Goal: Information Seeking & Learning: Learn about a topic

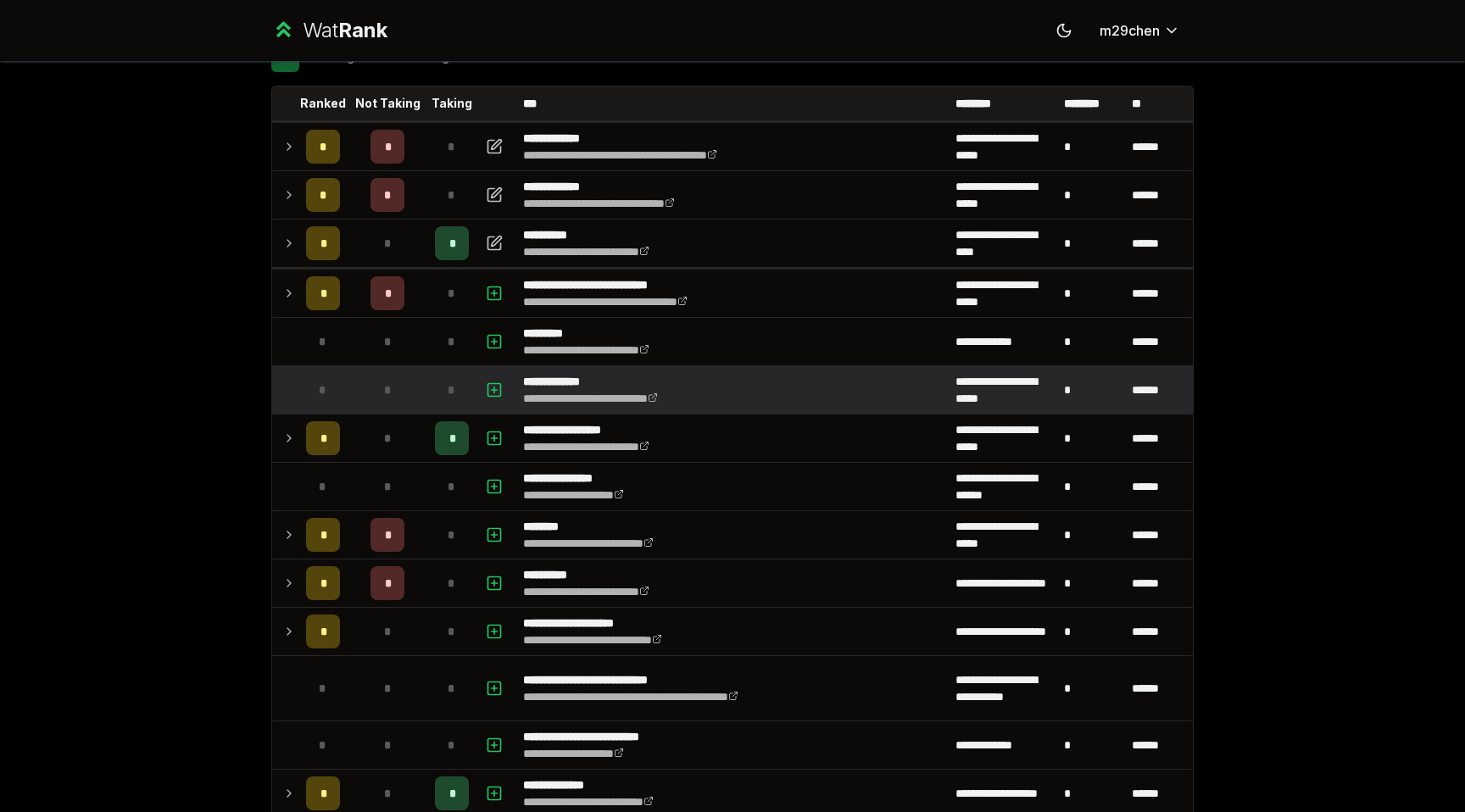
scroll to position [86, 0]
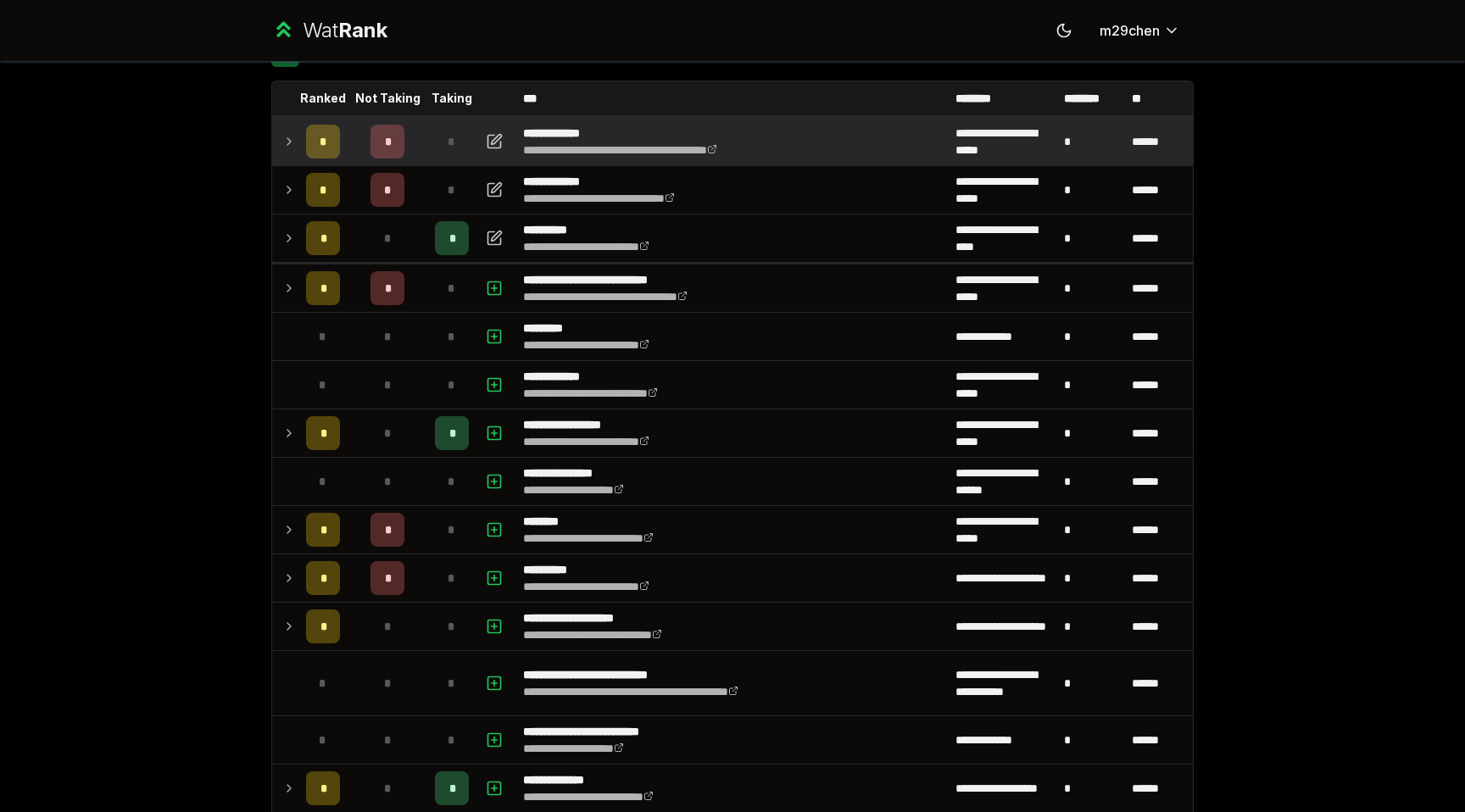
click at [286, 144] on icon at bounding box center [289, 141] width 14 height 20
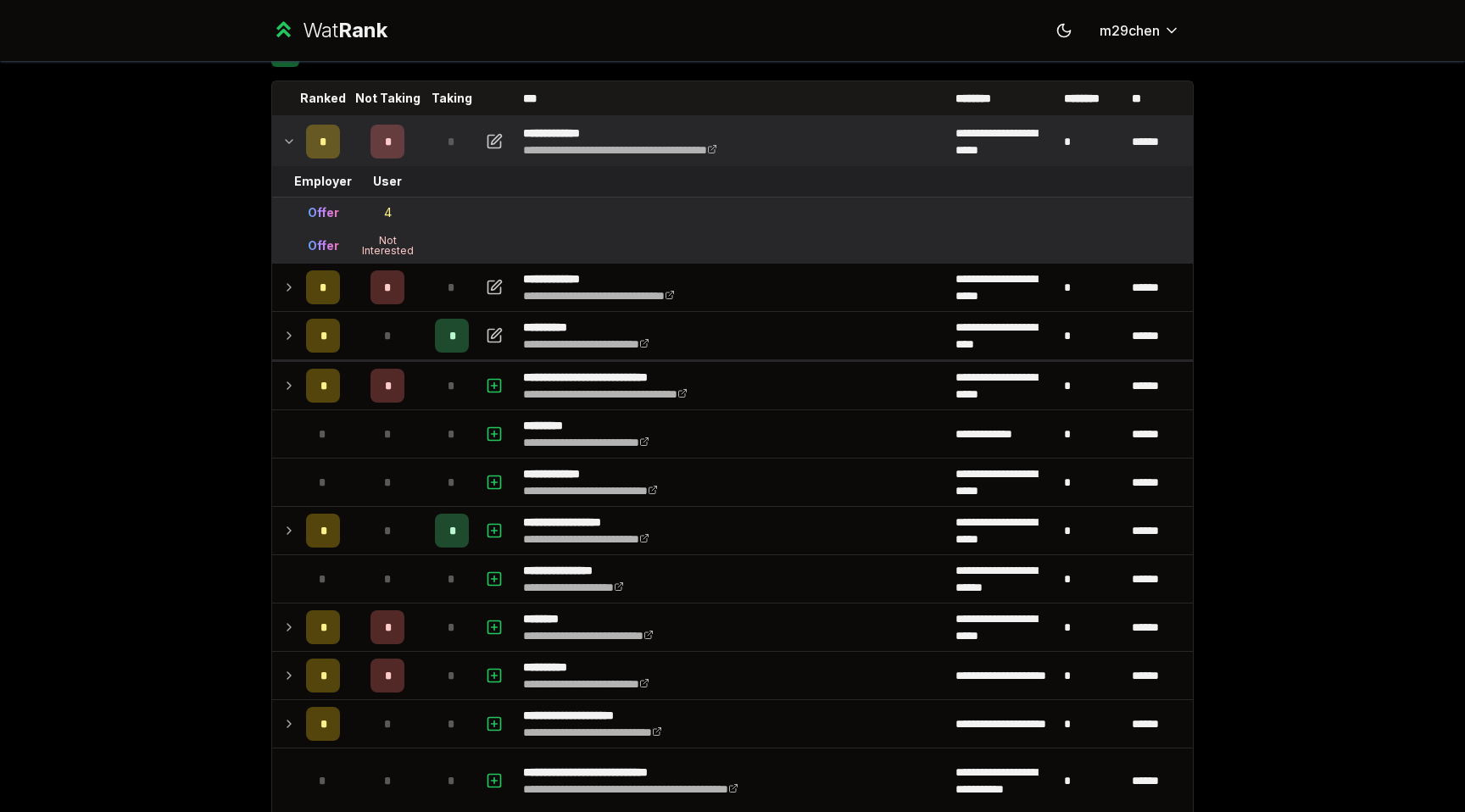
click at [393, 211] on td "4" at bounding box center [387, 213] width 81 height 31
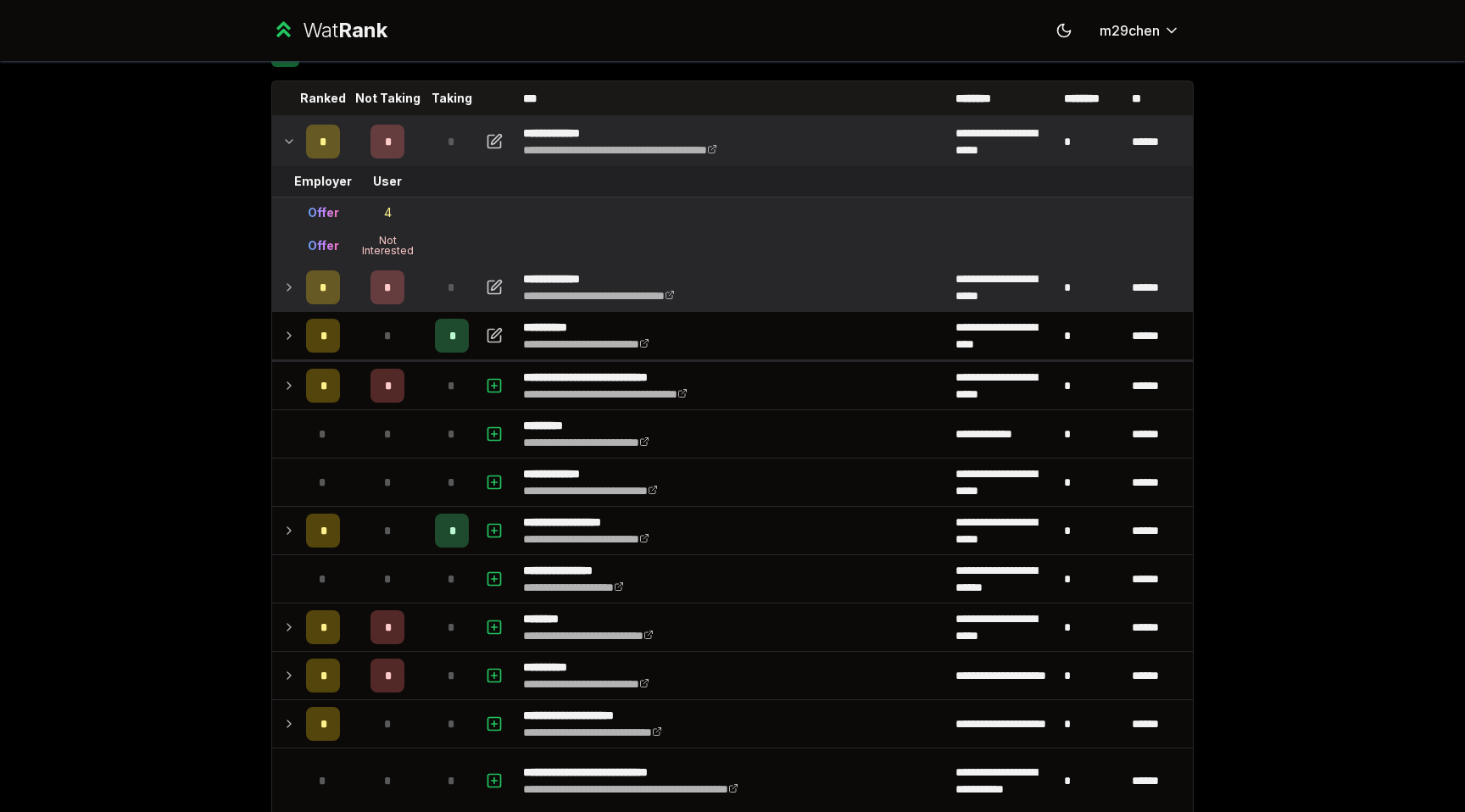
click at [300, 295] on td "*" at bounding box center [323, 288] width 47 height 47
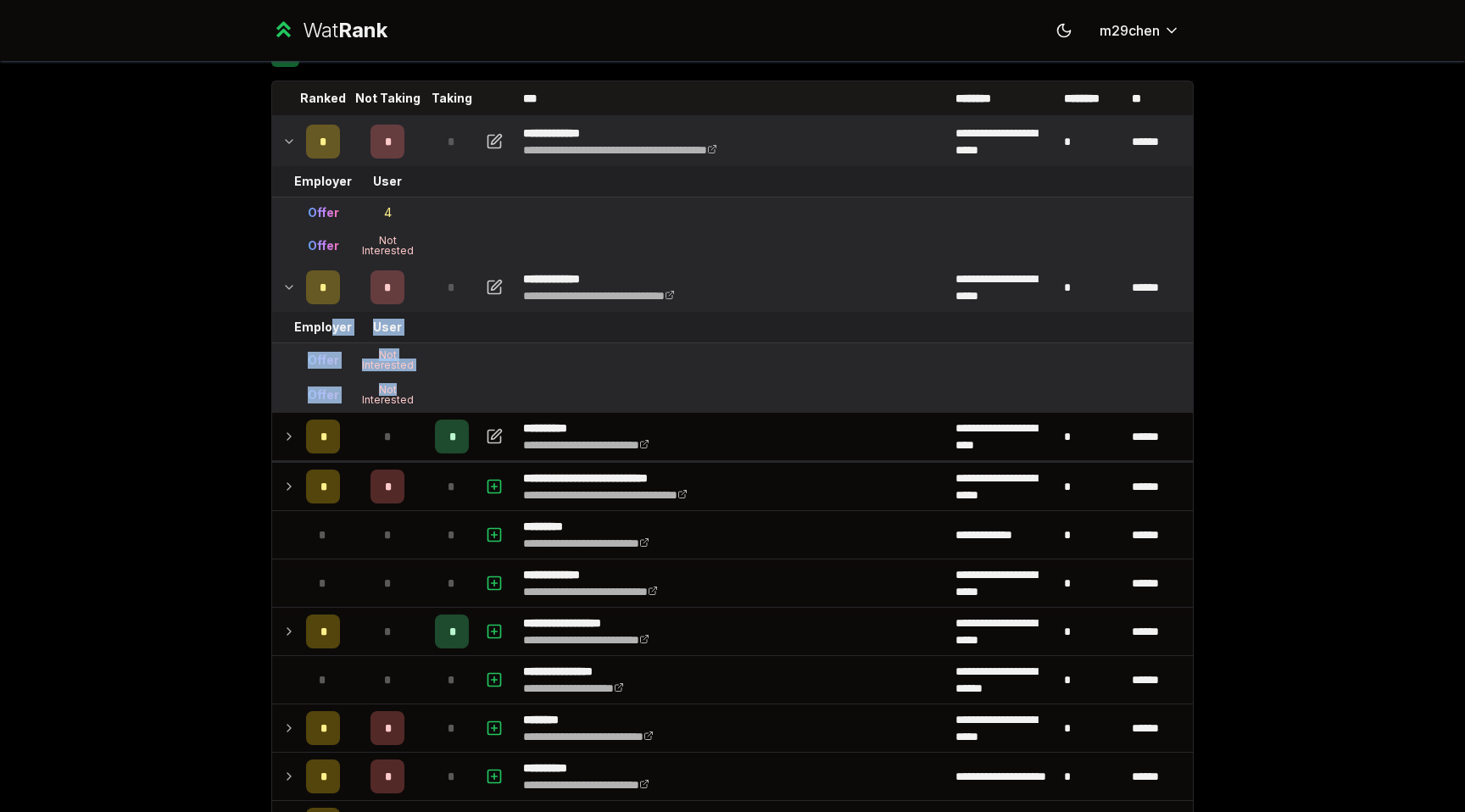
drag, startPoint x: 334, startPoint y: 334, endPoint x: 405, endPoint y: 387, distance: 88.6
click at [403, 383] on td "Not Interested" at bounding box center [387, 394] width 81 height 34
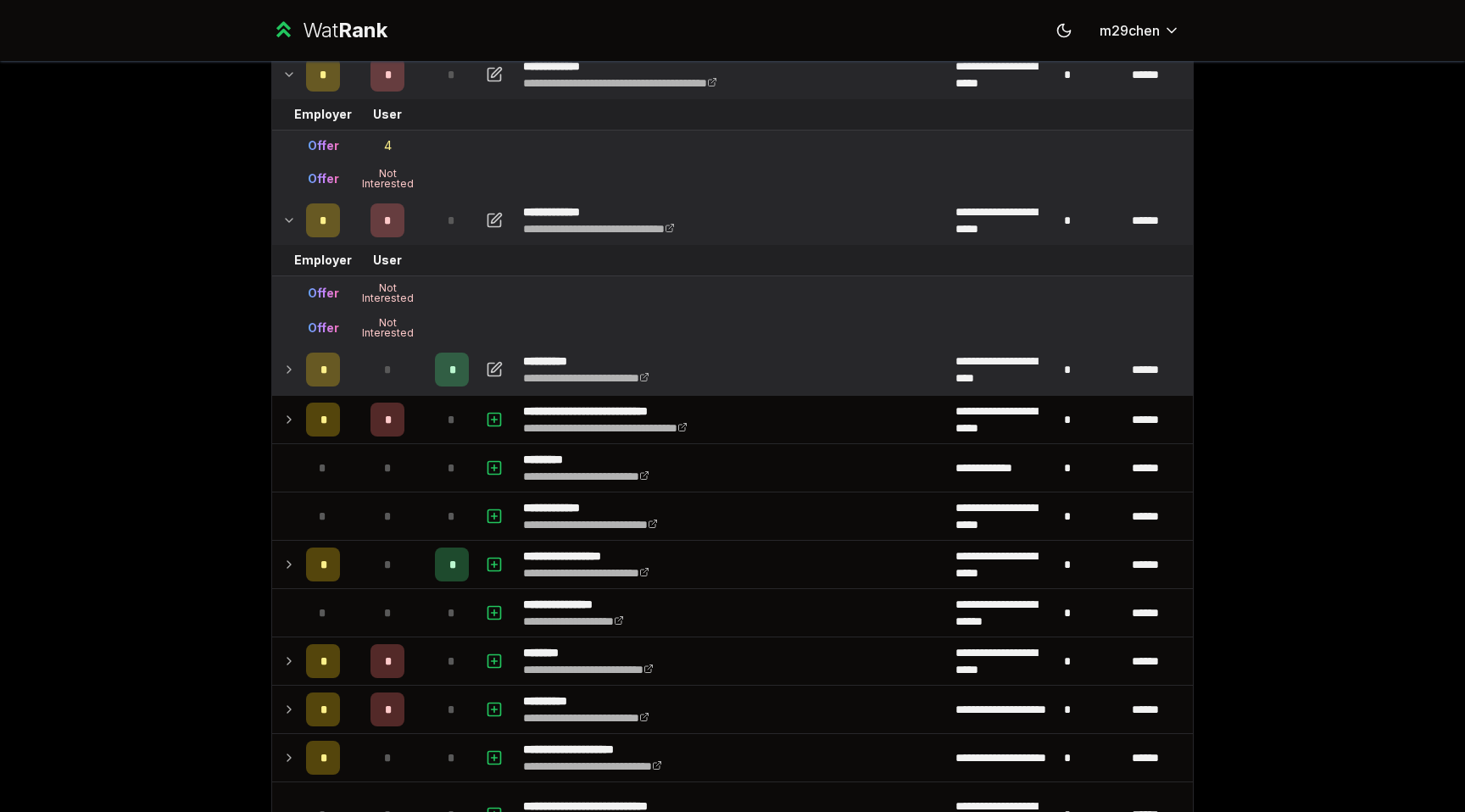
scroll to position [173, 0]
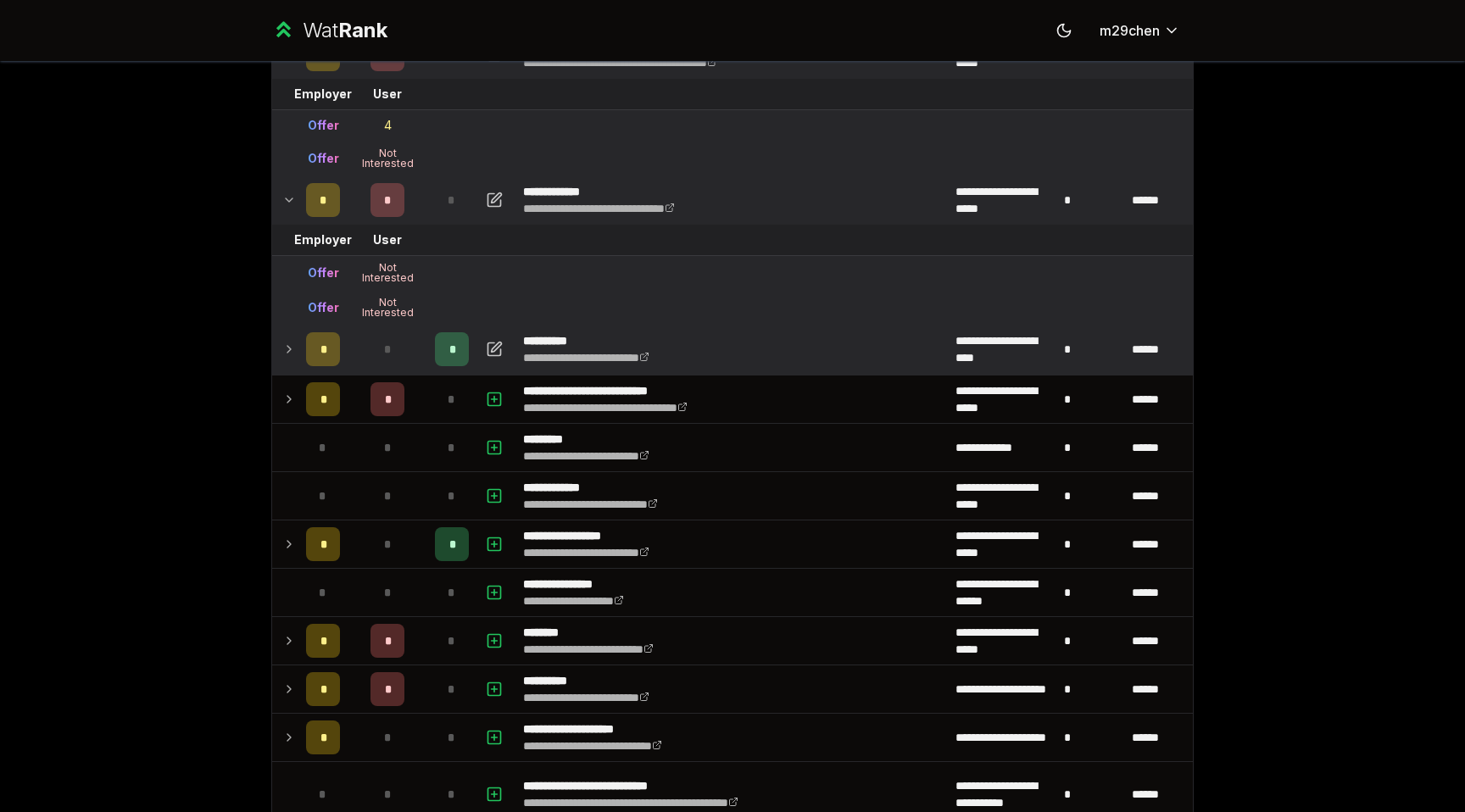
click at [297, 350] on td at bounding box center [286, 350] width 27 height 47
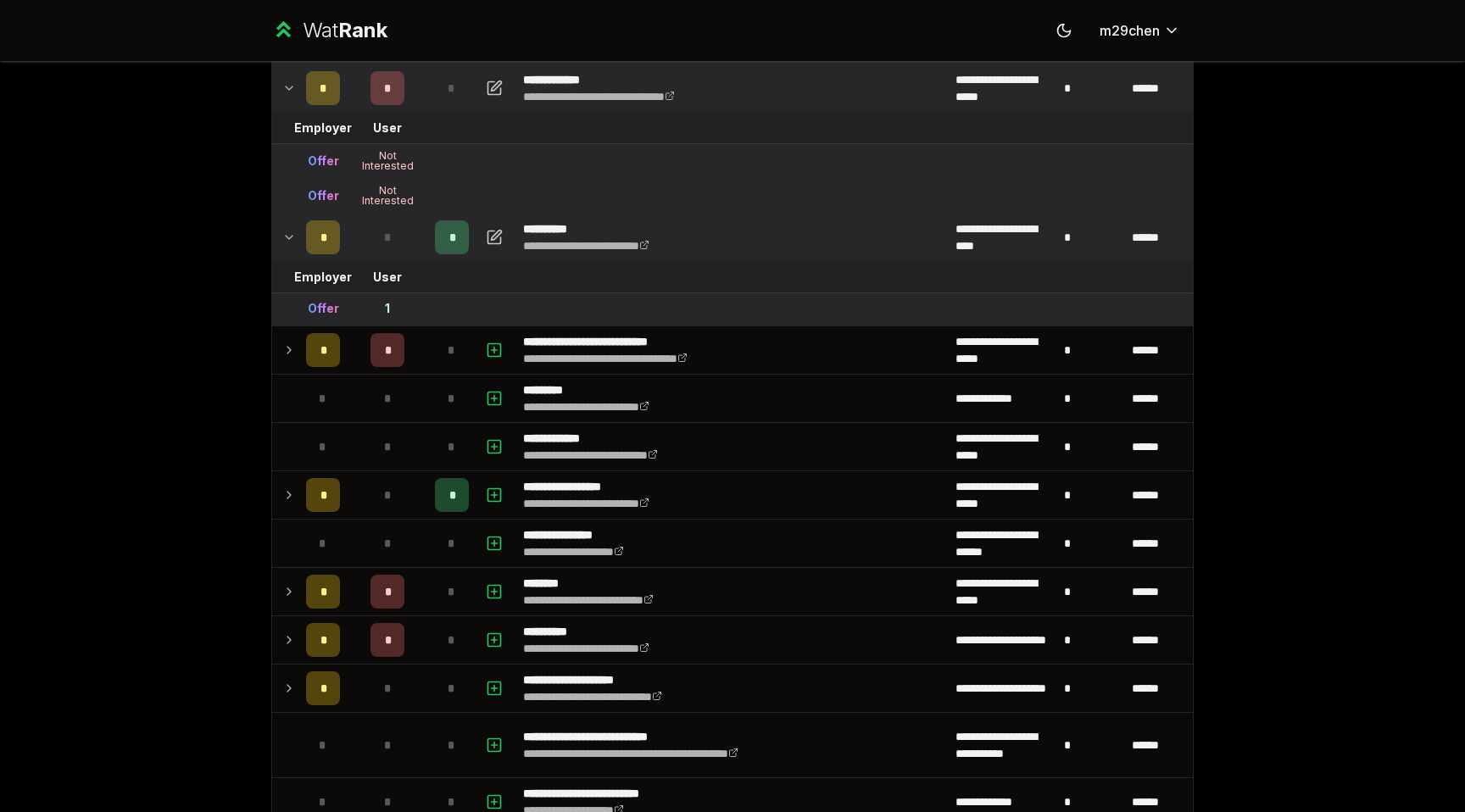
scroll to position [318, 0]
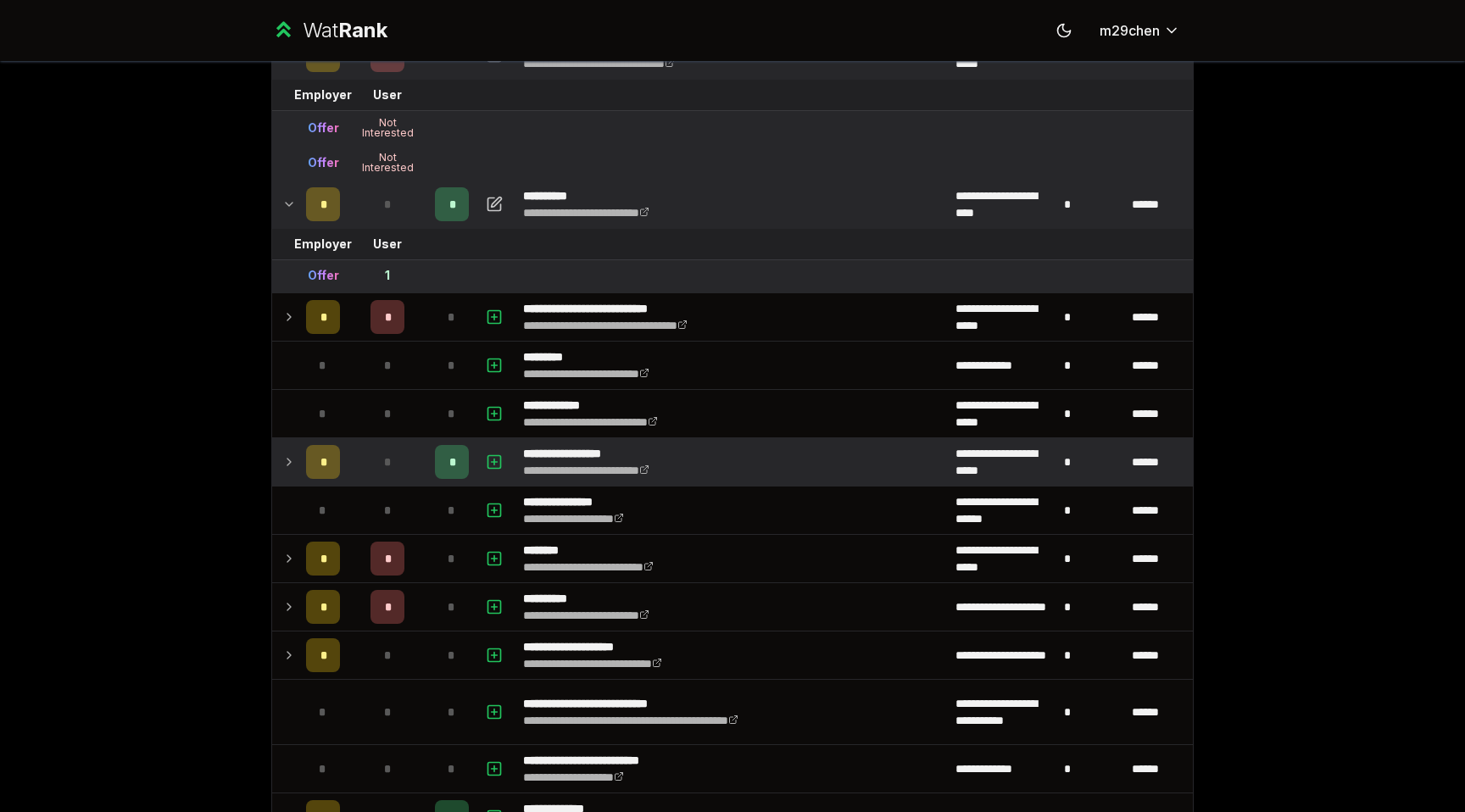
click at [300, 466] on td "*" at bounding box center [323, 462] width 47 height 47
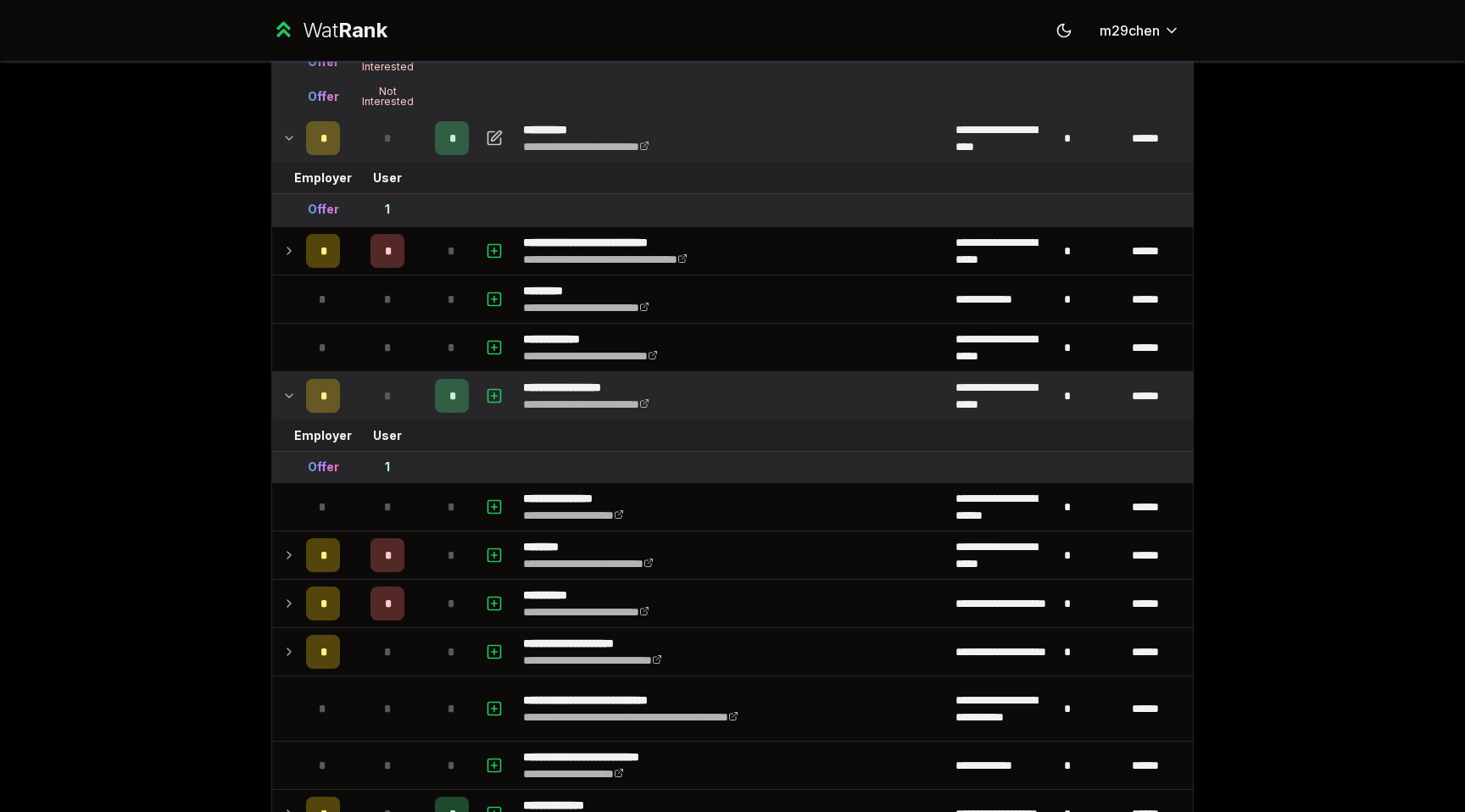
scroll to position [387, 0]
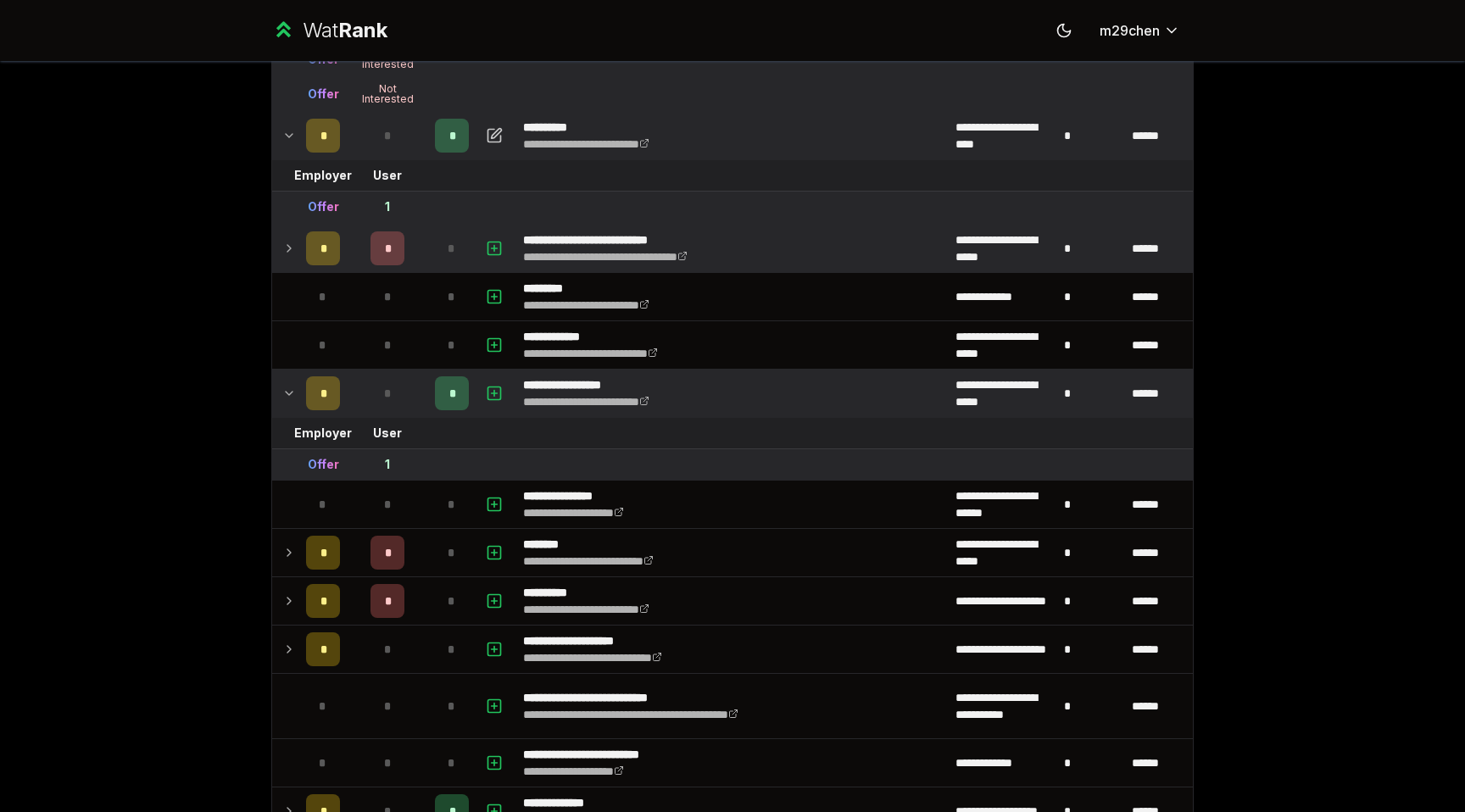
click at [290, 242] on icon at bounding box center [289, 249] width 14 height 20
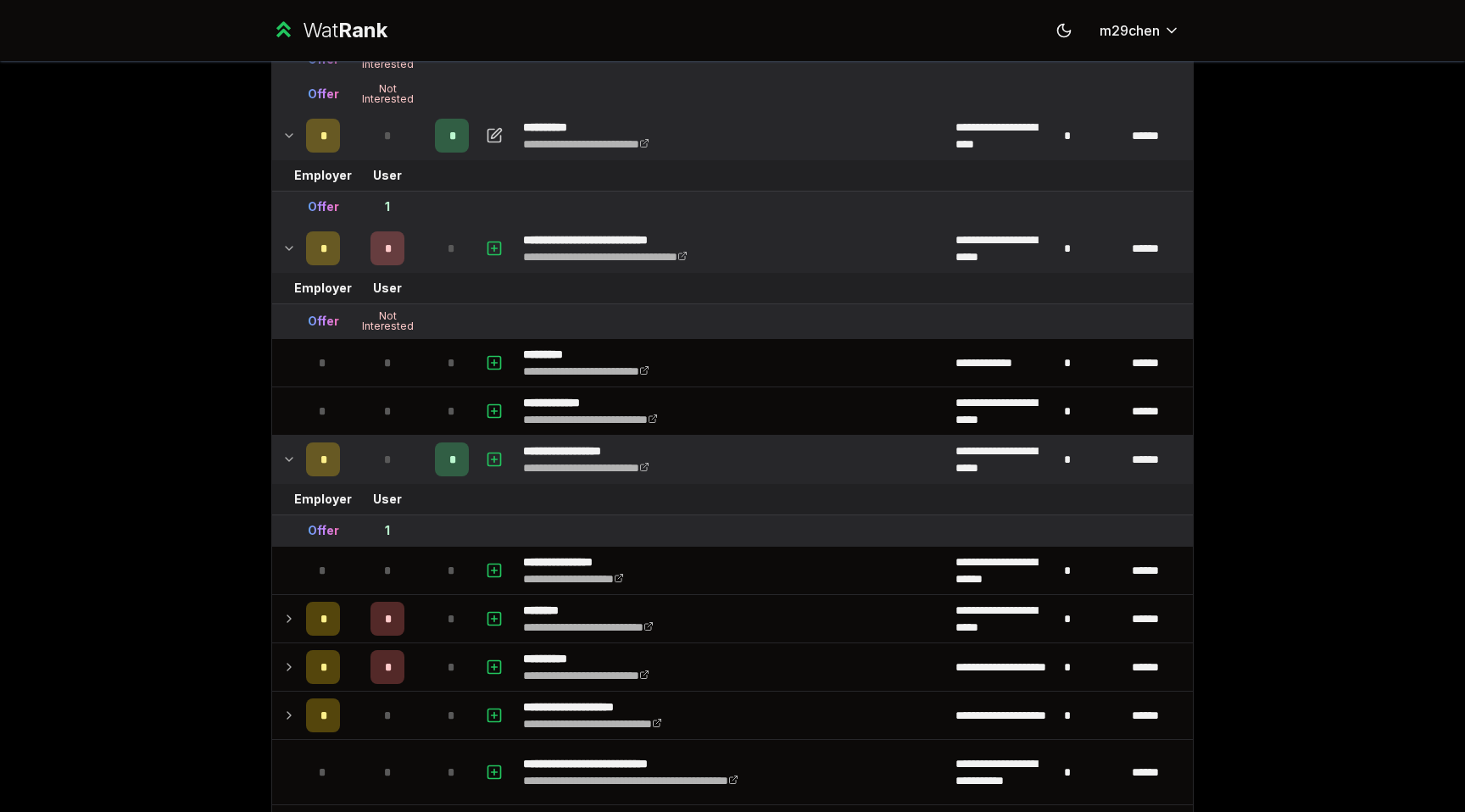
click at [290, 242] on icon at bounding box center [289, 249] width 14 height 20
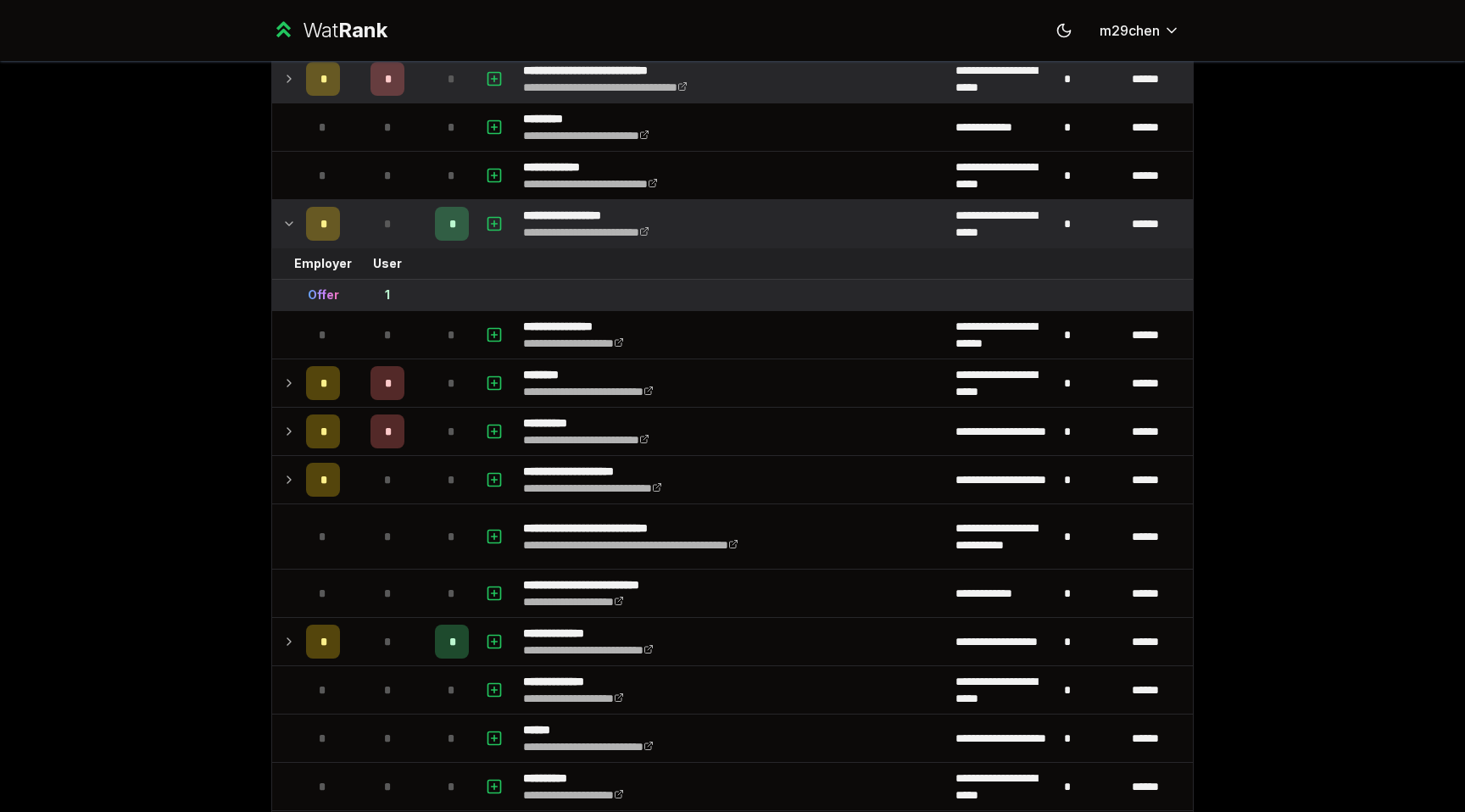
scroll to position [702, 0]
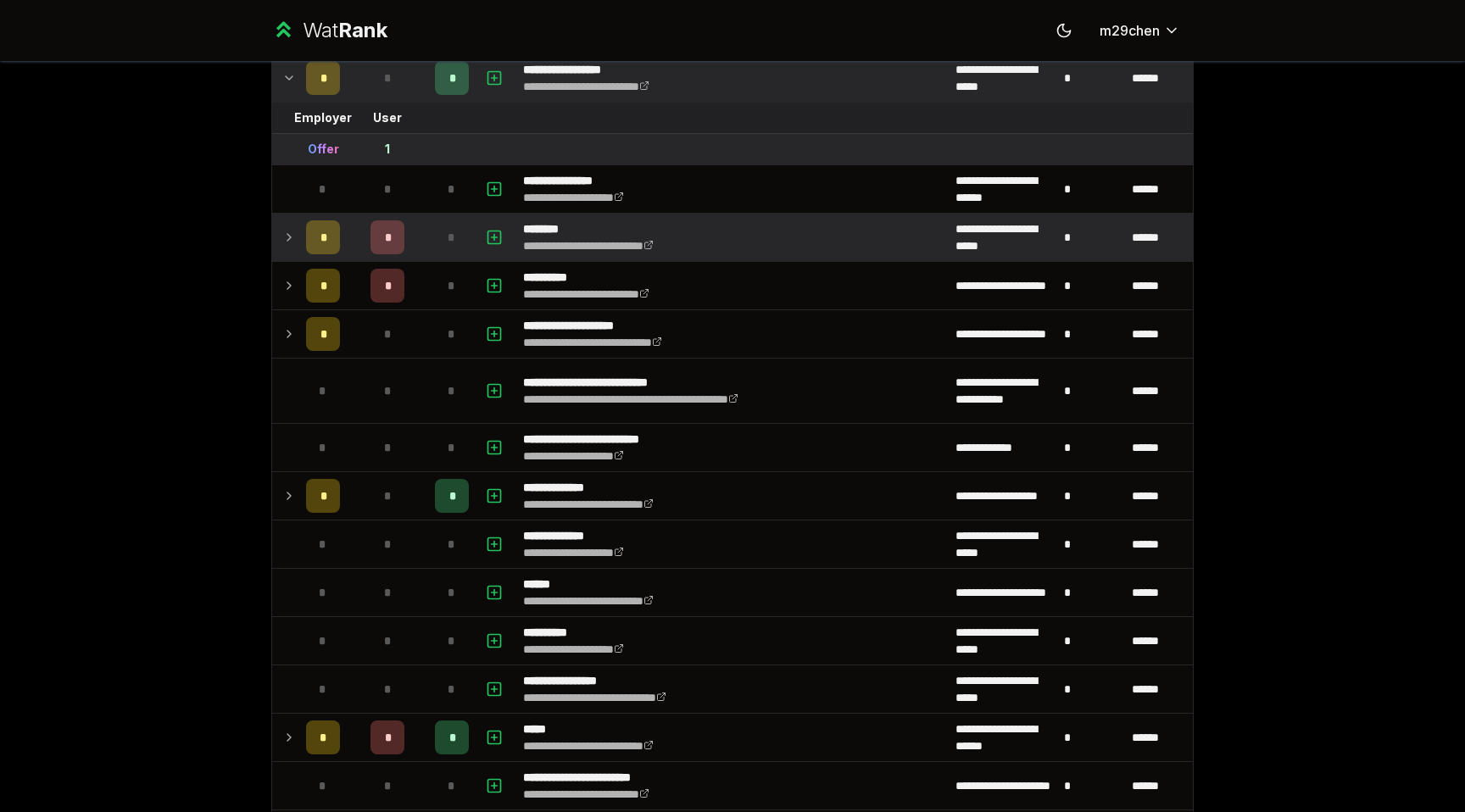
click at [289, 253] on td at bounding box center [286, 238] width 27 height 47
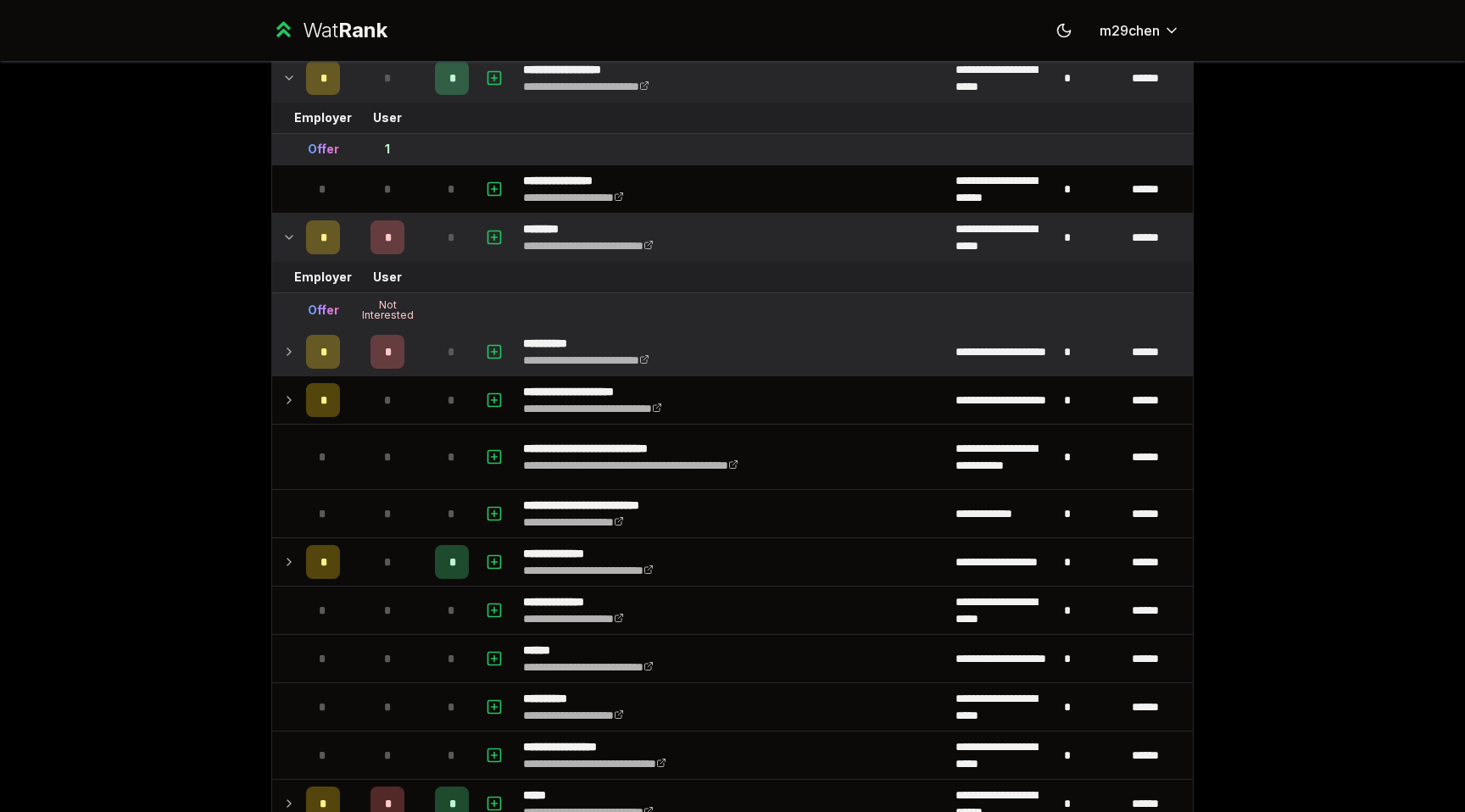
click at [296, 369] on td at bounding box center [286, 351] width 27 height 47
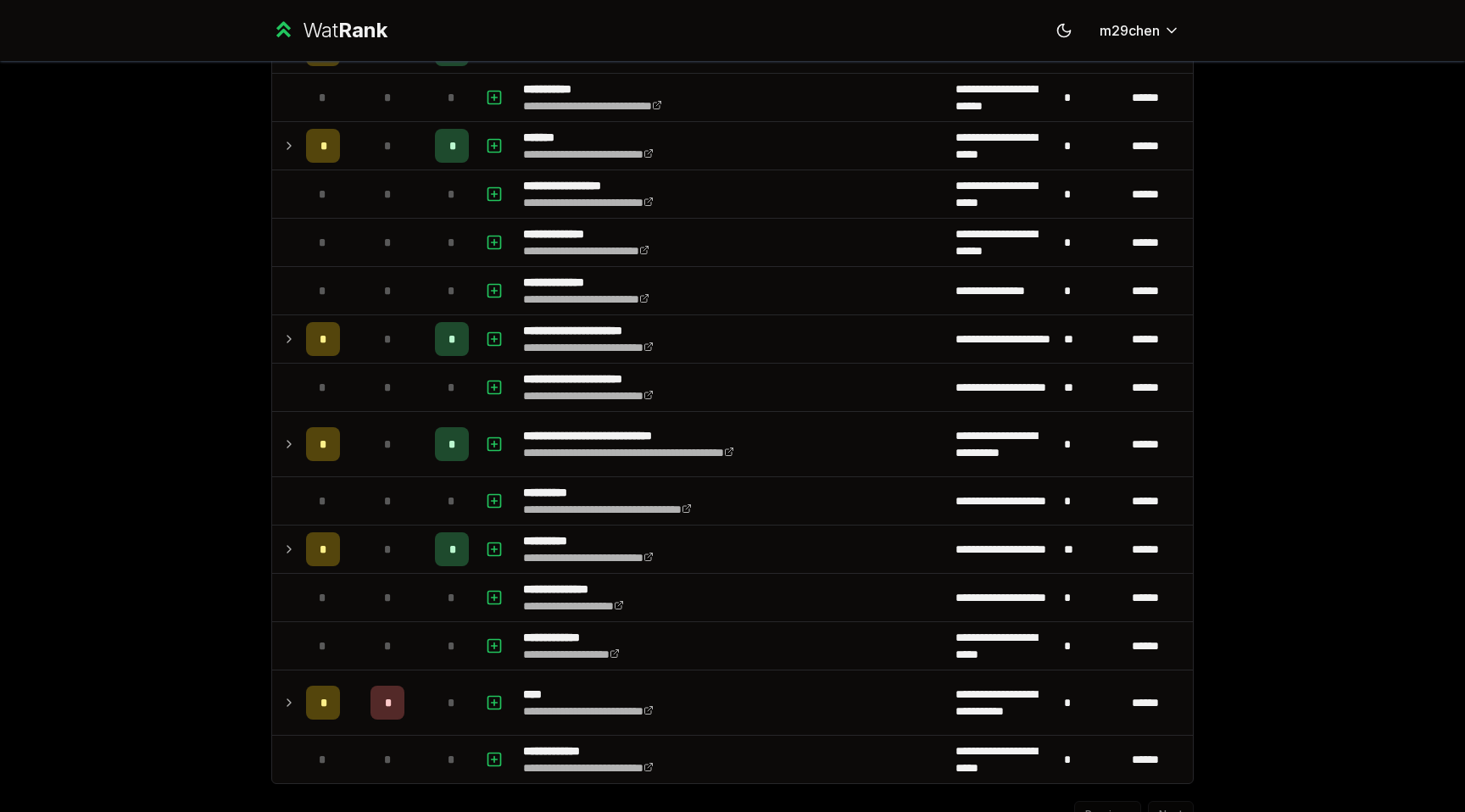
scroll to position [2454, 0]
